Goal: Use online tool/utility: Utilize a website feature to perform a specific function

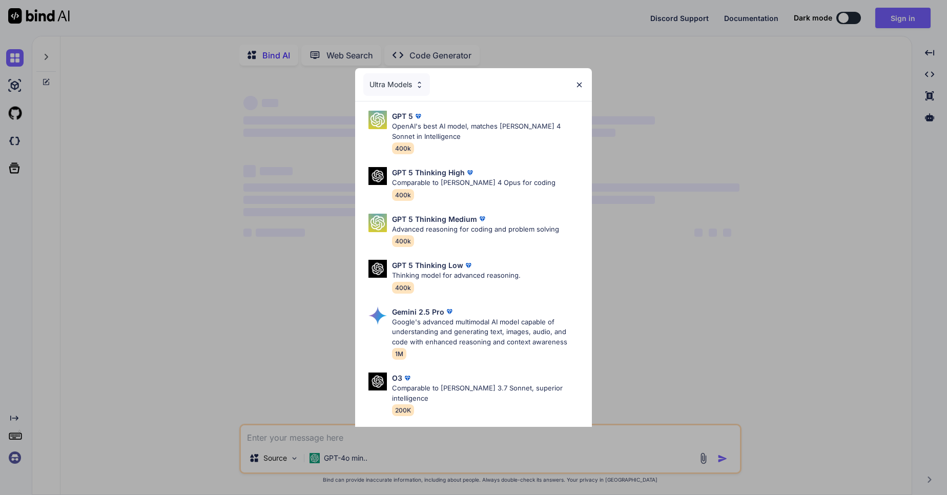
click at [584, 84] on div "Ultra Models" at bounding box center [473, 84] width 237 height 33
click at [576, 80] on div "Ultra Models" at bounding box center [473, 84] width 237 height 33
click at [579, 85] on img at bounding box center [579, 84] width 9 height 9
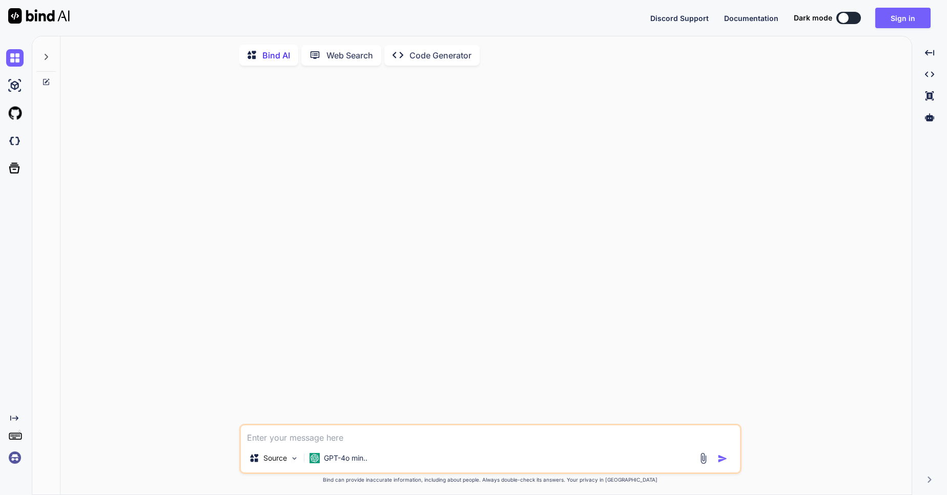
click at [259, 437] on textarea at bounding box center [490, 434] width 499 height 18
type textarea "x"
paste textarea "(venv) [EMAIL_ADDRESS][DOMAIN_NAME]@CHETUIWK2097:~/Documents/TicketSmarter-TKCS…"
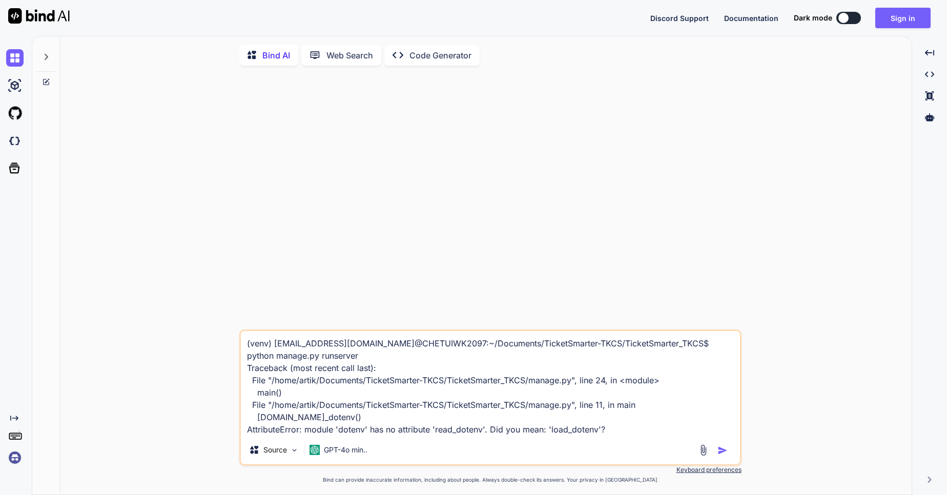
type textarea "(venv) [EMAIL_ADDRESS][DOMAIN_NAME]@CHETUIWK2097:~/Documents/TicketSmarter-TKCS…"
click at [721, 455] on img "button" at bounding box center [722, 450] width 10 height 10
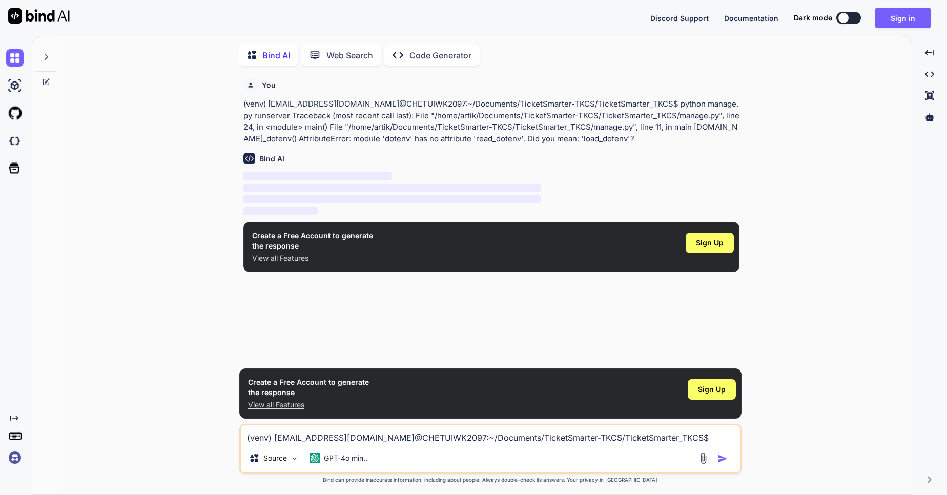
scroll to position [4, 0]
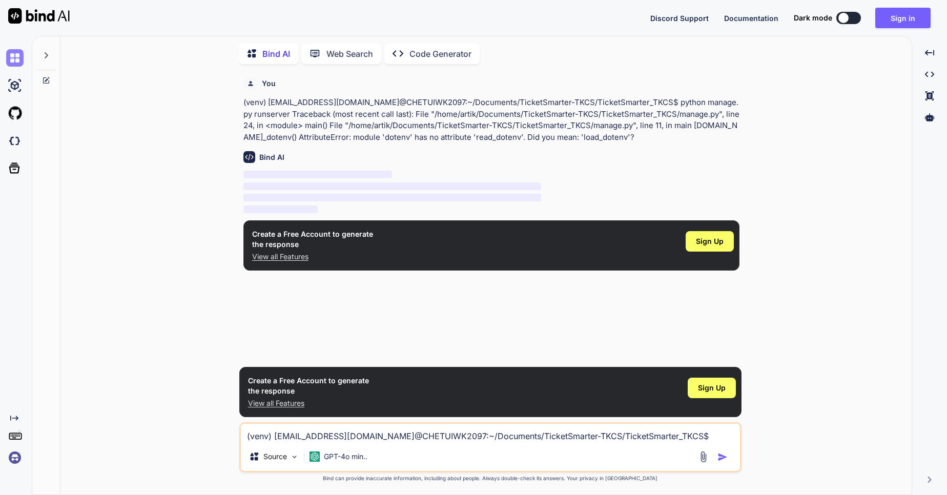
click at [13, 50] on img at bounding box center [14, 57] width 17 height 17
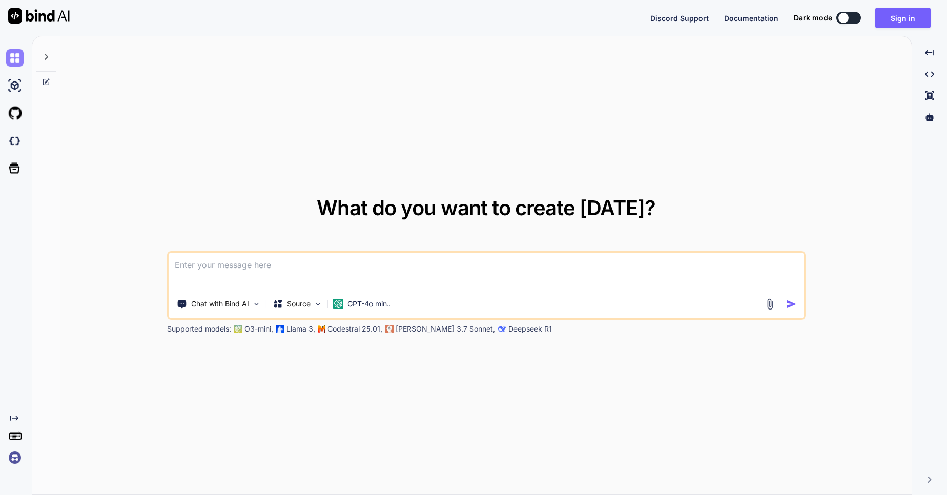
click at [22, 56] on img at bounding box center [14, 57] width 17 height 17
click at [51, 58] on div at bounding box center [45, 53] width 19 height 35
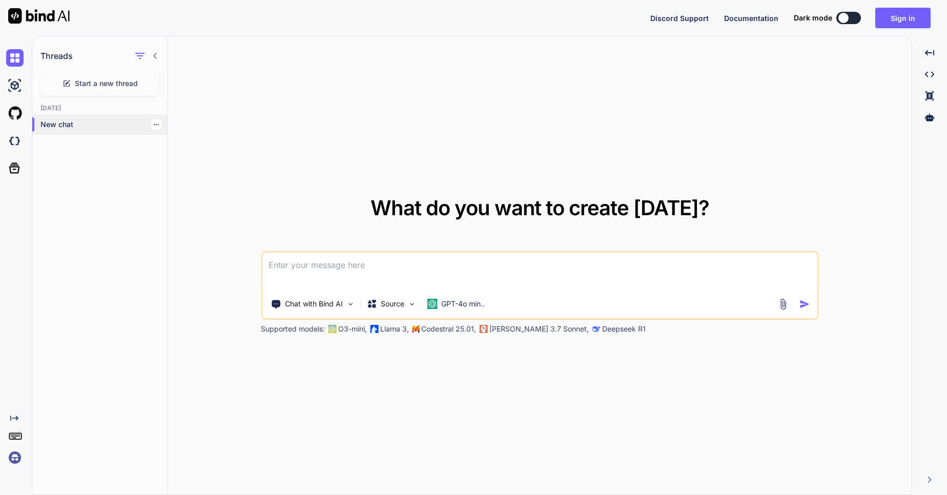
click at [56, 120] on p "New chat" at bounding box center [103, 124] width 127 height 10
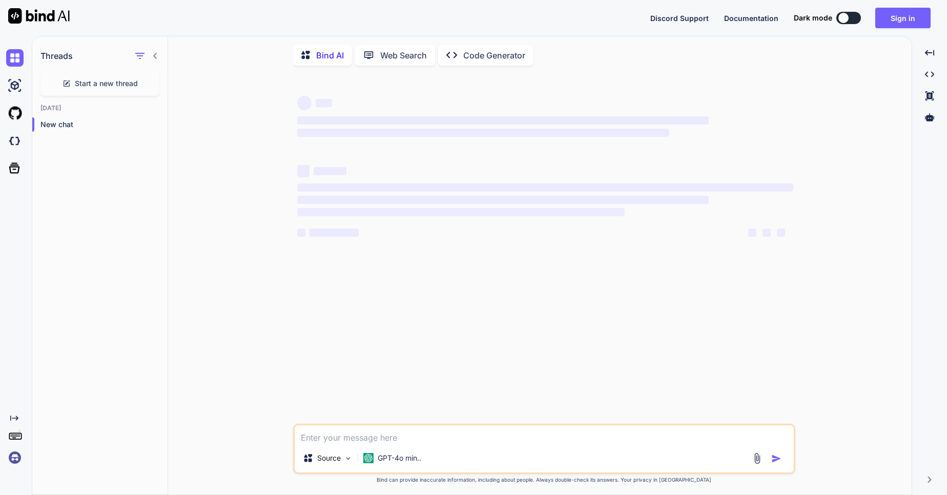
click at [364, 272] on div "‌ ‌ ‌ ‌ ‌ ‌ ‌ ‌ ‌ ‌ ‌ ‌ ‌ ‌" at bounding box center [545, 249] width 500 height 350
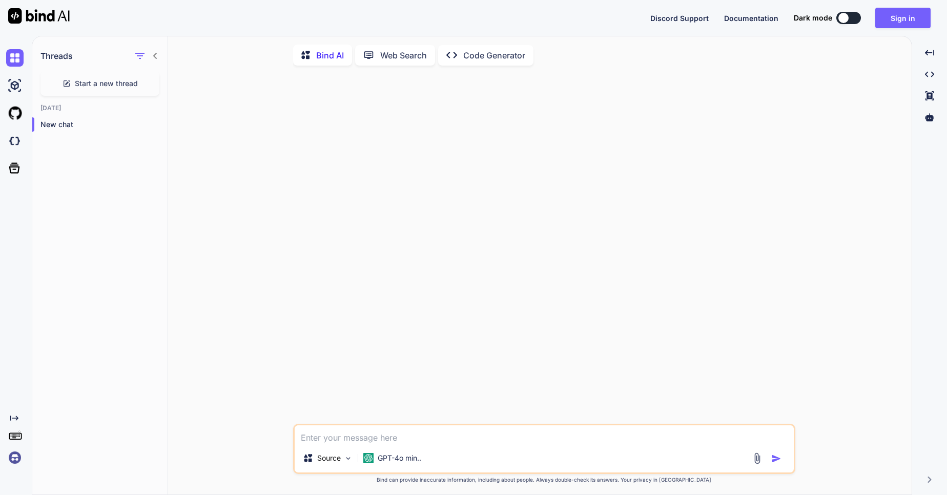
click at [465, 63] on div "Created with Pixso. Code Generator" at bounding box center [485, 55] width 95 height 20
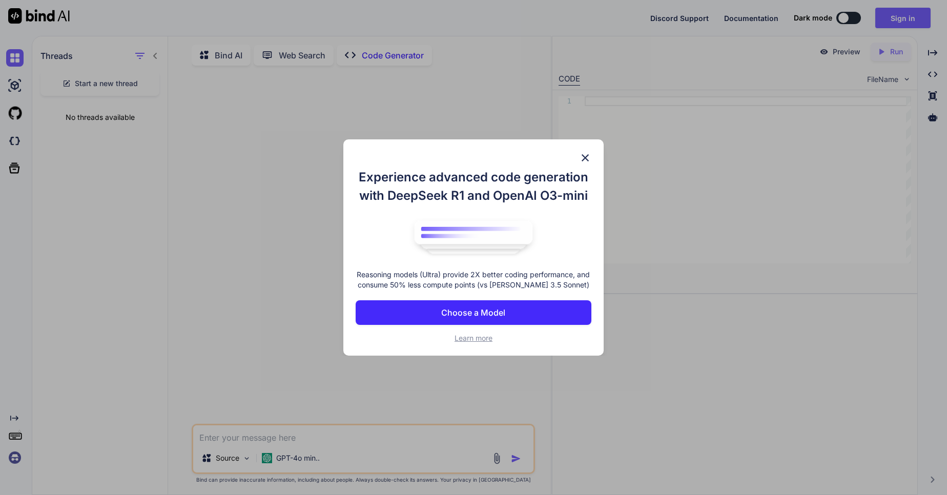
click at [584, 154] on img at bounding box center [585, 158] width 12 height 12
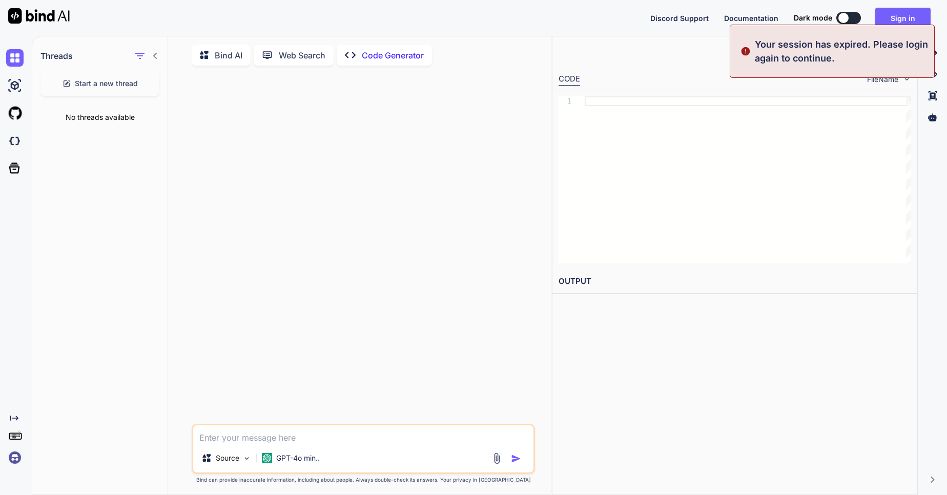
click at [257, 440] on textarea at bounding box center [363, 434] width 340 height 18
paste textarea "(venv) [EMAIL_ADDRESS][DOMAIN_NAME]@CHETUIWK2097:~/Documents/TicketSmarter-TKCS…"
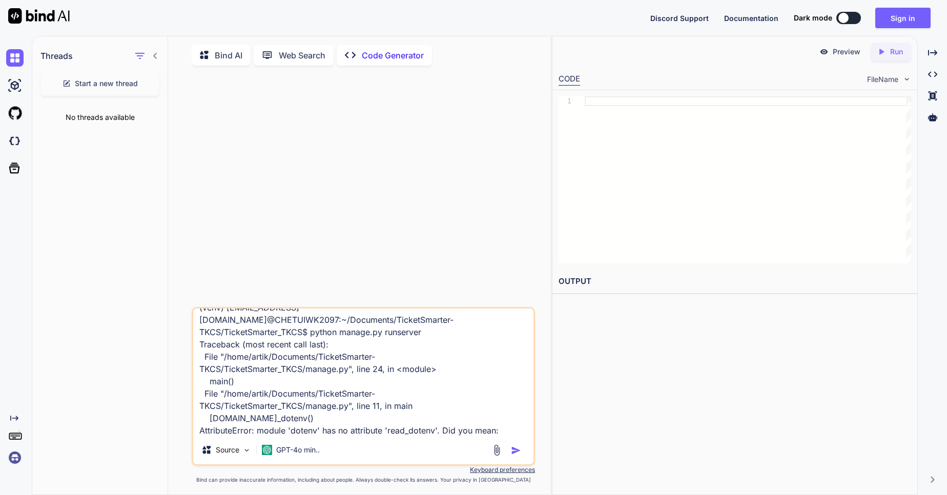
type textarea "(venv) [EMAIL_ADDRESS][DOMAIN_NAME]@CHETUIWK2097:~/Documents/TicketSmarter-TKCS…"
click at [513, 451] on img "button" at bounding box center [516, 450] width 10 height 10
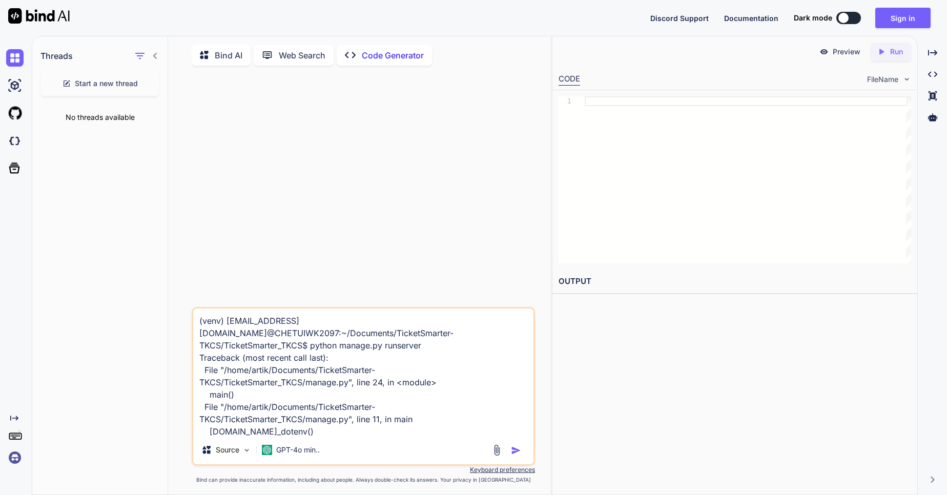
scroll to position [4, 0]
